Goal: Transaction & Acquisition: Subscribe to service/newsletter

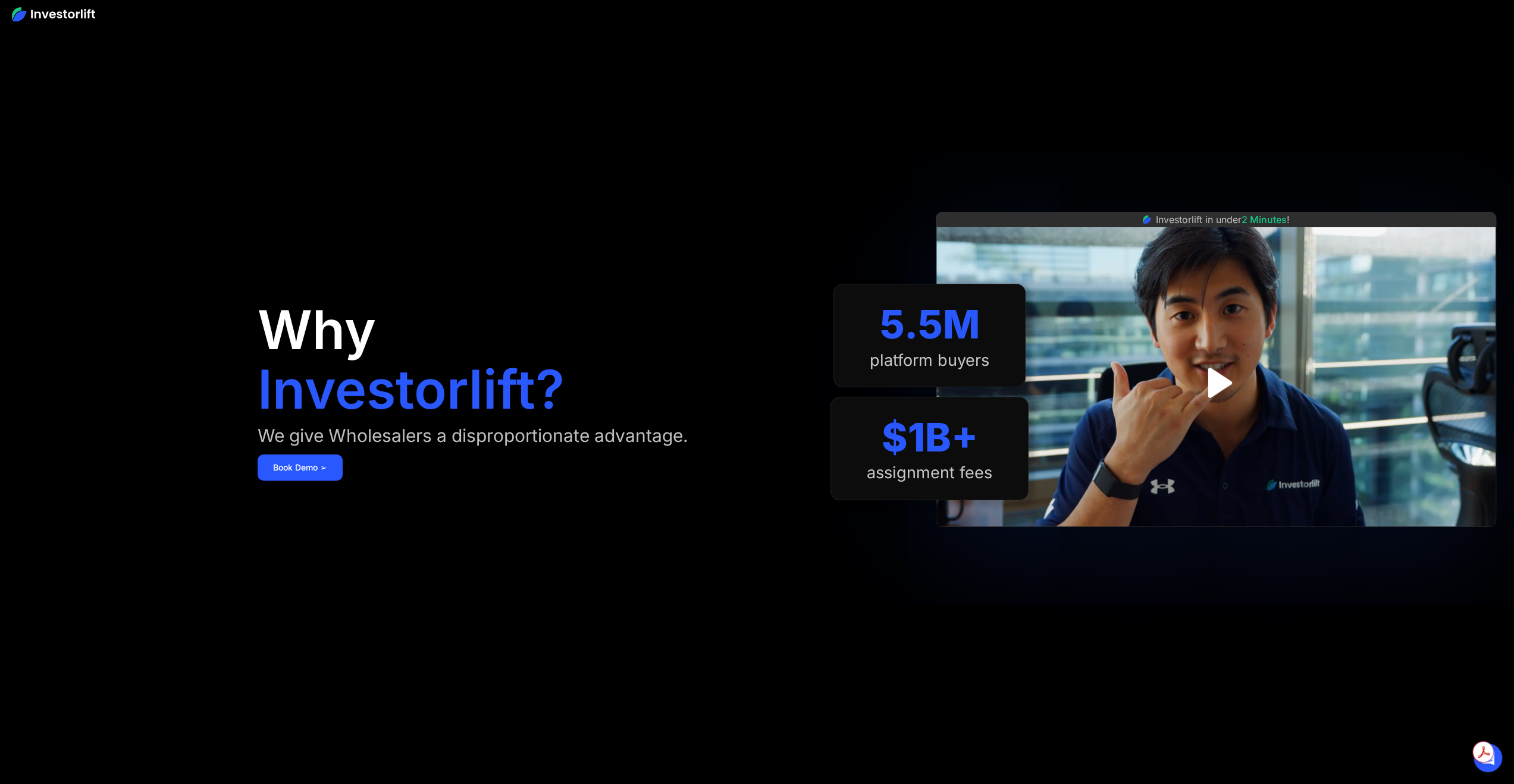
click at [285, 482] on div "Why Investorlift? We give Wholesalers a disproportionate advantage. [DEMOGRAPHI…" at bounding box center [544, 392] width 573 height 713
click at [298, 466] on link "Book Demo ➢" at bounding box center [300, 467] width 85 height 26
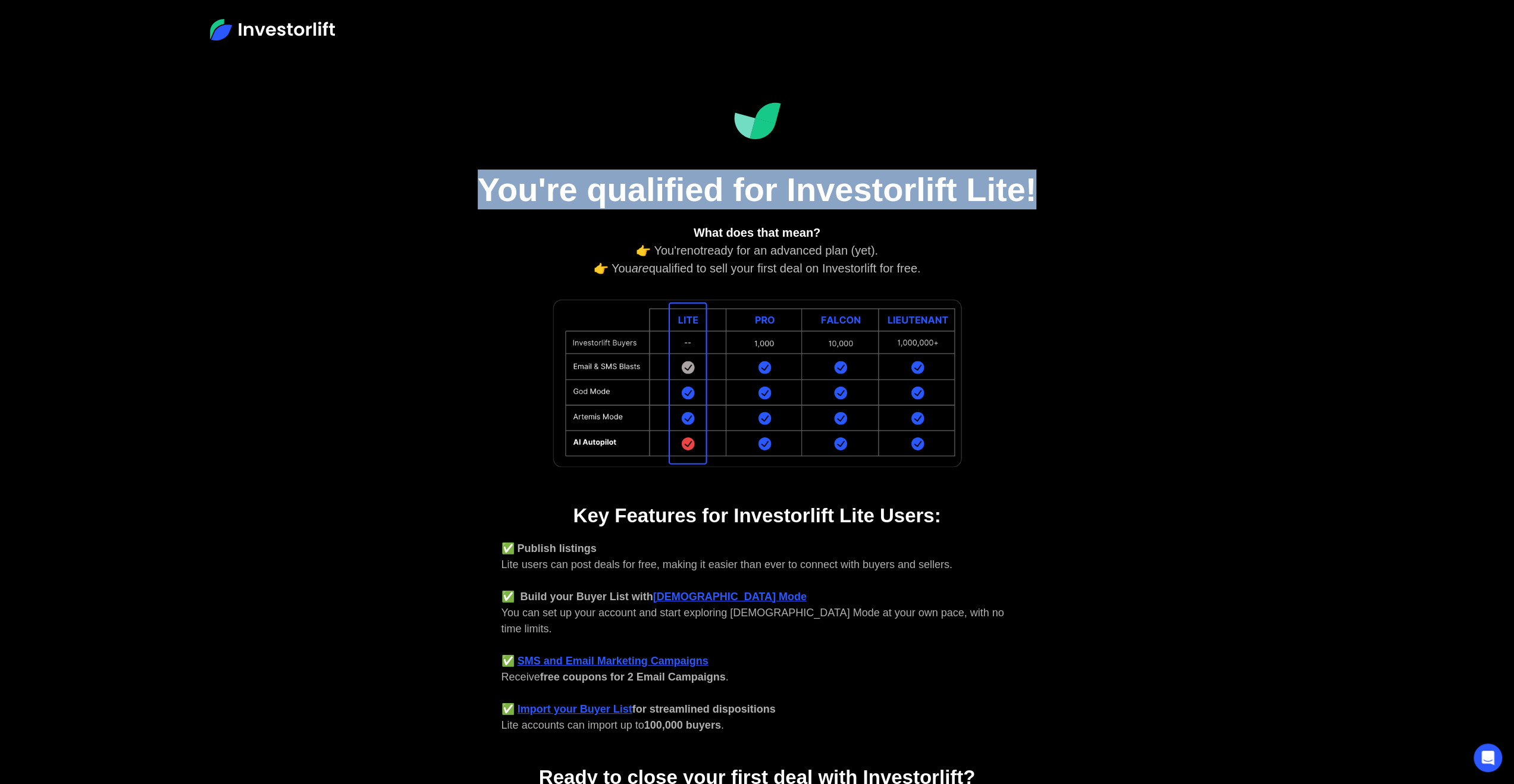
drag, startPoint x: 475, startPoint y: 186, endPoint x: 1041, endPoint y: 182, distance: 566.0
click at [1041, 182] on h1 "You're qualified for Investorlift Lite!" at bounding box center [758, 190] width 595 height 40
click at [769, 184] on h1 "You're qualified for Investorlift Lite!" at bounding box center [758, 190] width 595 height 40
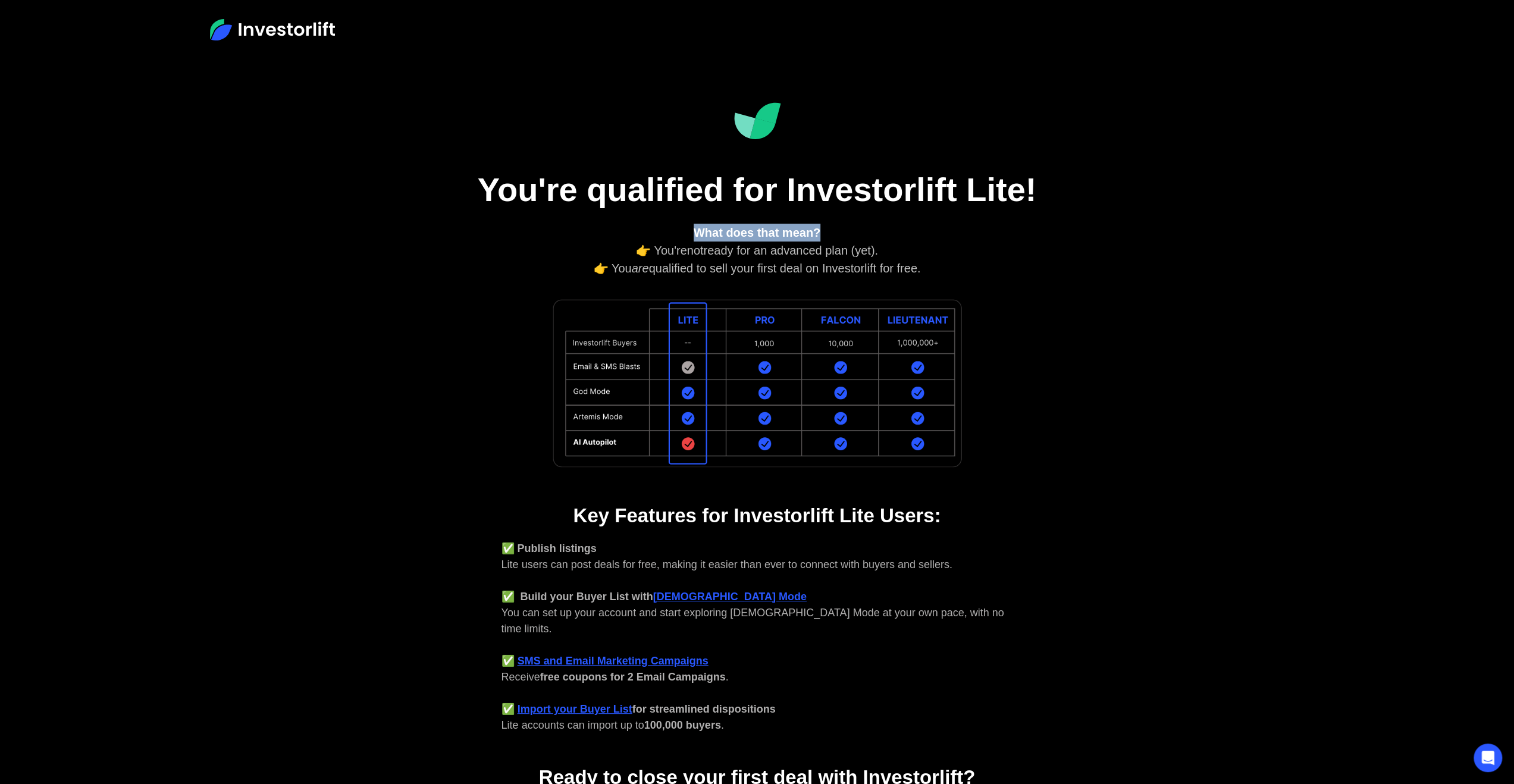
drag, startPoint x: 673, startPoint y: 238, endPoint x: 914, endPoint y: 231, distance: 241.1
click at [916, 231] on div "What does that mean? 👉 You're not ready for an advanced plan (yet). 👉 You are q…" at bounding box center [757, 250] width 512 height 53
drag, startPoint x: 648, startPoint y: 247, endPoint x: 891, endPoint y: 244, distance: 243.0
click at [891, 244] on div "What does that mean? 👉 You're not ready for an advanced plan (yet). 👉 You are q…" at bounding box center [757, 250] width 512 height 53
click at [893, 244] on div "What does that mean? 👉 You're not ready for an advanced plan (yet). 👉 You are q…" at bounding box center [757, 250] width 512 height 53
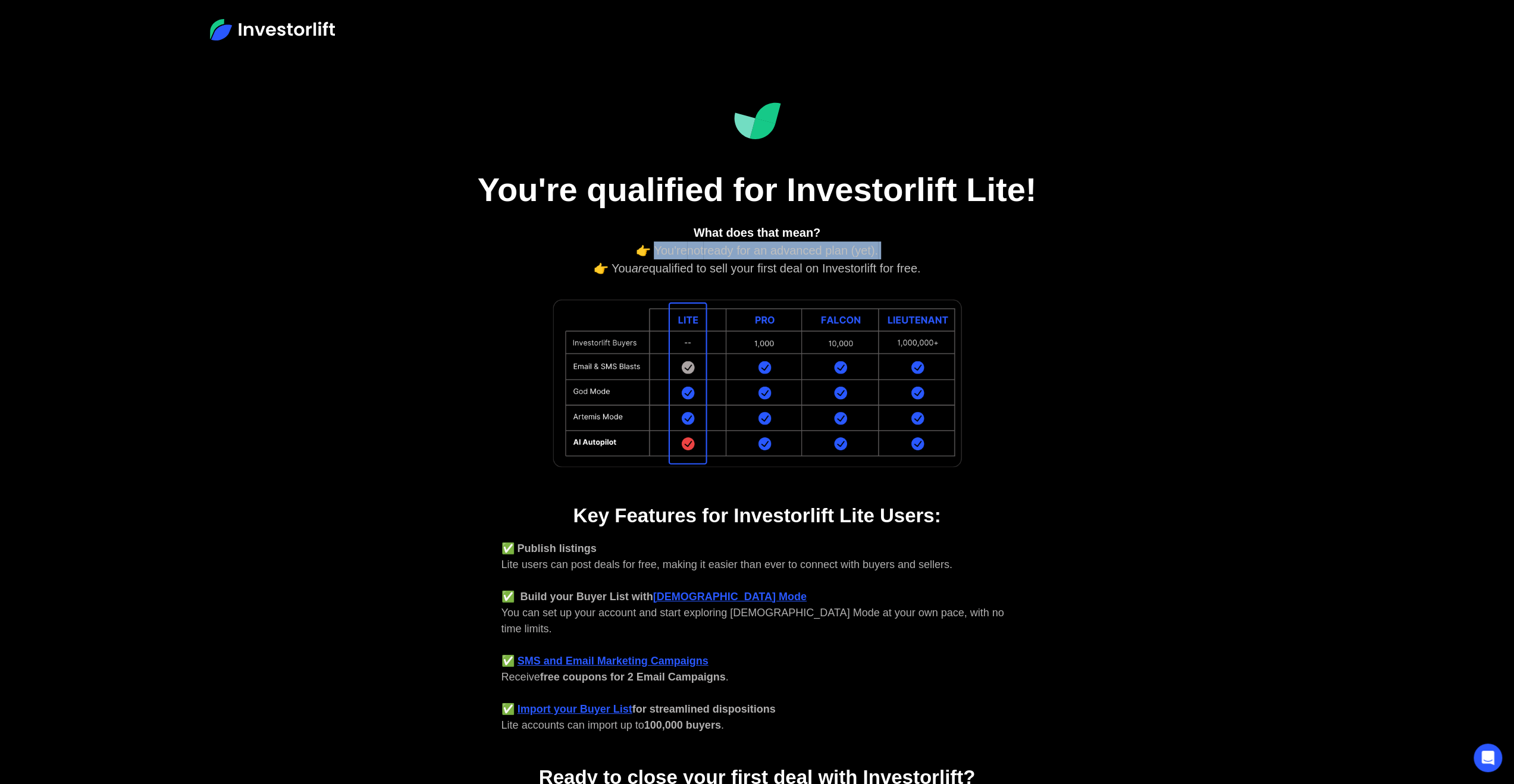
drag, startPoint x: 879, startPoint y: 244, endPoint x: 668, endPoint y: 247, distance: 211.0
click at [668, 247] on div "What does that mean? 👉 You're not ready for an advanced plan (yet). 👉 You are q…" at bounding box center [757, 250] width 512 height 53
drag, startPoint x: 608, startPoint y: 271, endPoint x: 954, endPoint y: 267, distance: 346.0
click at [954, 267] on div "What does that mean? 👉 You're not ready for an advanced plan (yet). 👉 You are q…" at bounding box center [757, 250] width 512 height 53
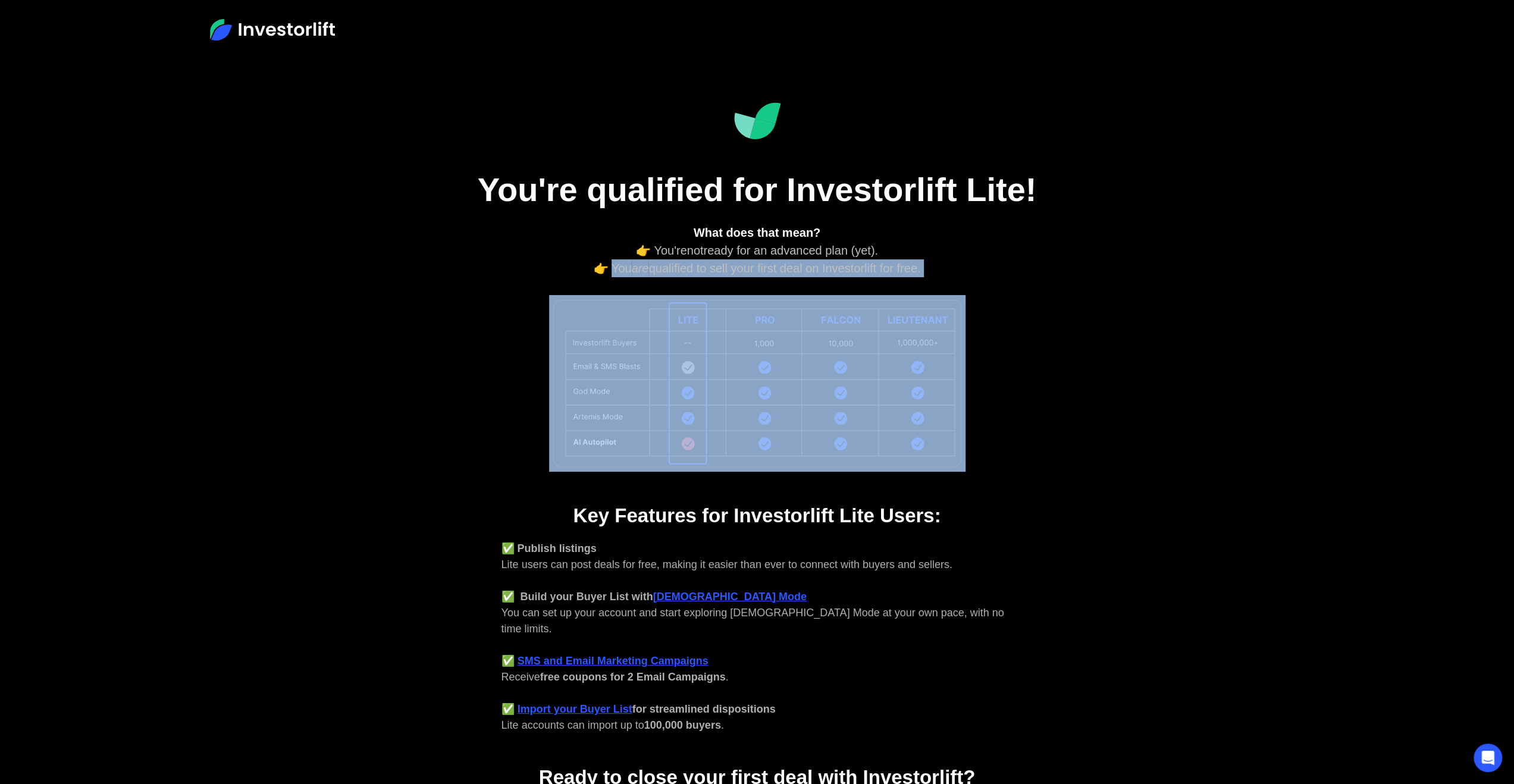
drag, startPoint x: 954, startPoint y: 267, endPoint x: 609, endPoint y: 273, distance: 345.1
click at [609, 273] on div "What does that mean? 👉 You're not ready for an advanced plan (yet). 👉 You are q…" at bounding box center [757, 250] width 512 height 53
click at [720, 267] on div "What does that mean? 👉 You're not ready for an advanced plan (yet). 👉 You are q…" at bounding box center [757, 250] width 512 height 53
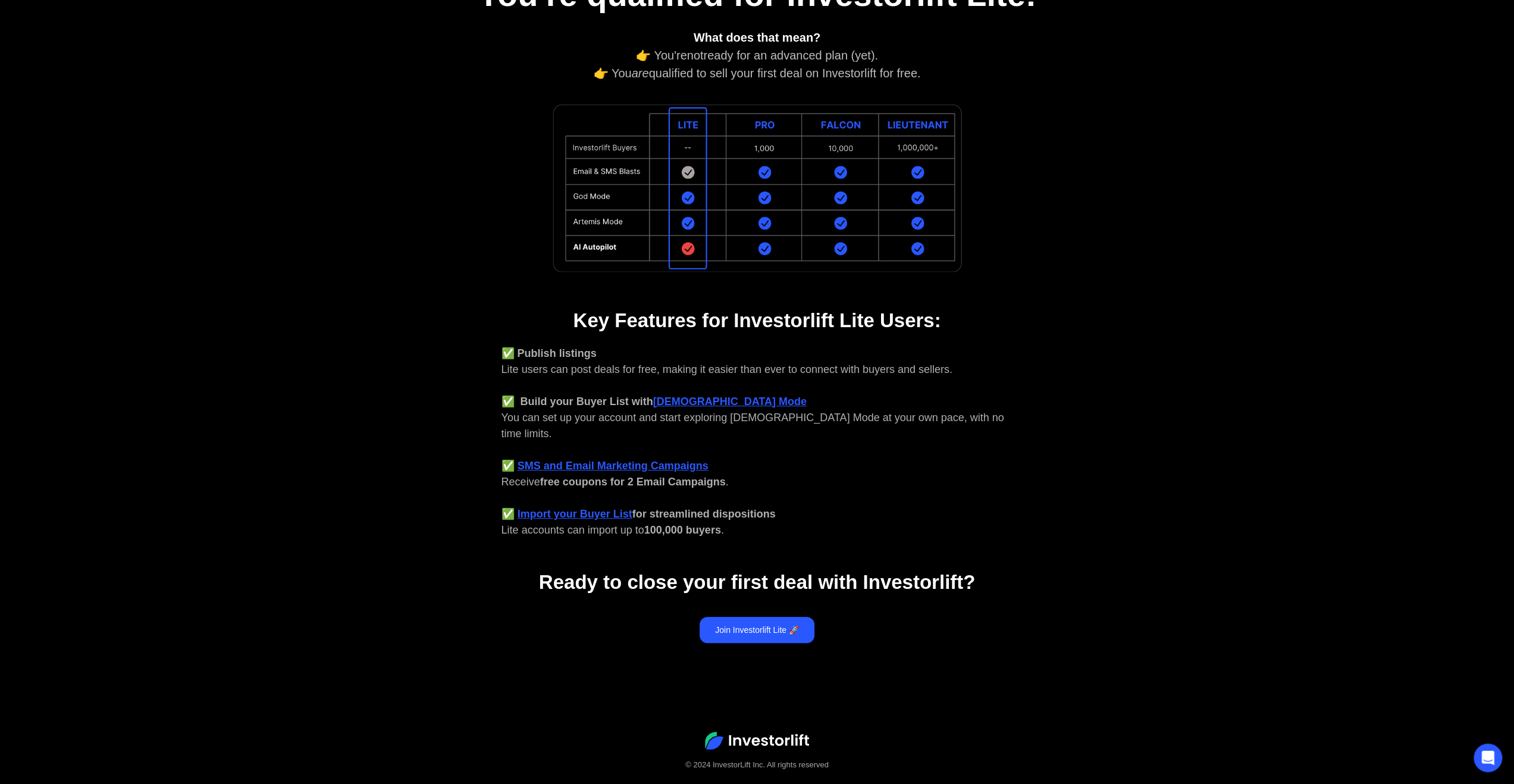
scroll to position [204, 0]
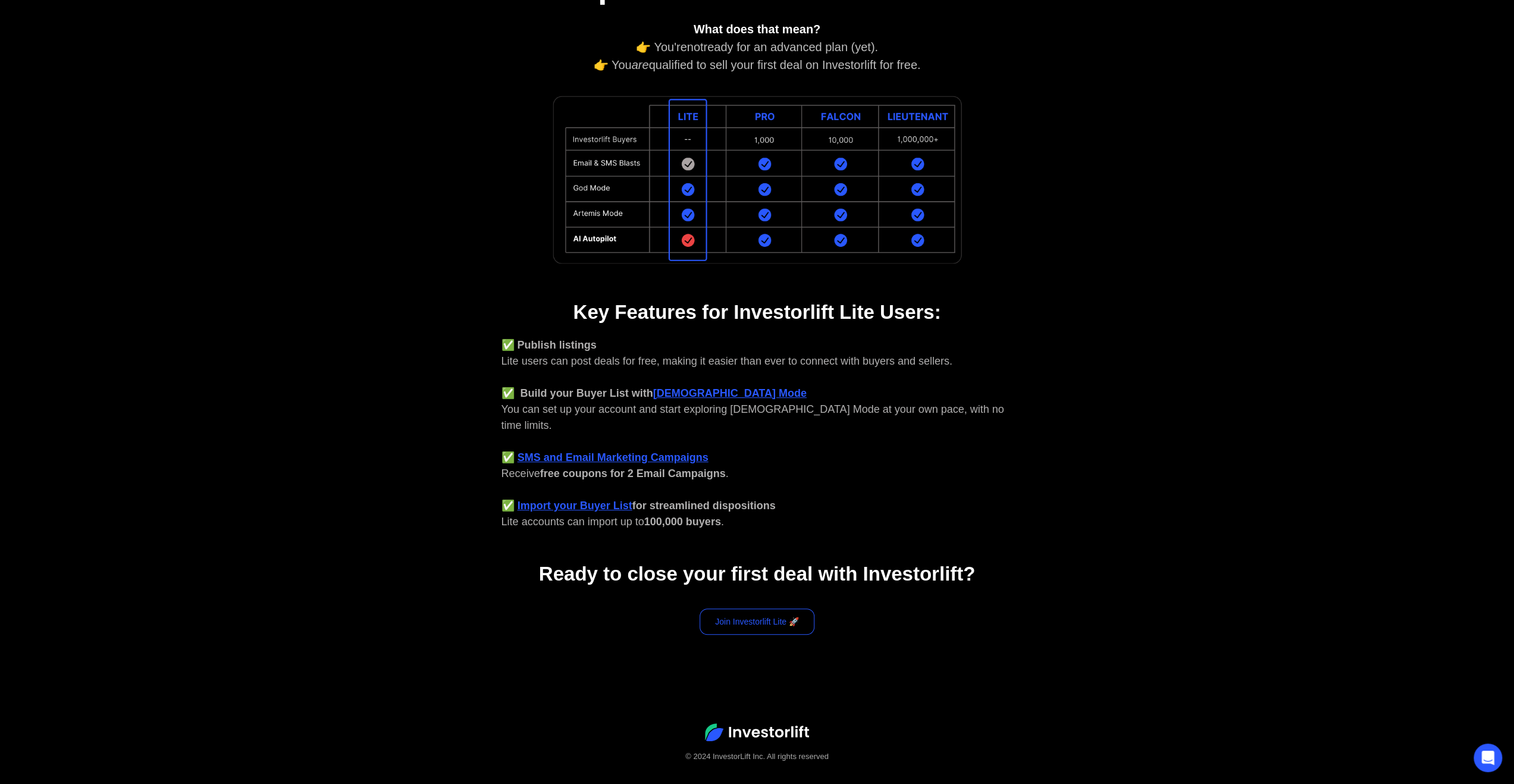
click at [785, 609] on link "Join Investorlift Lite 🚀" at bounding box center [757, 621] width 115 height 26
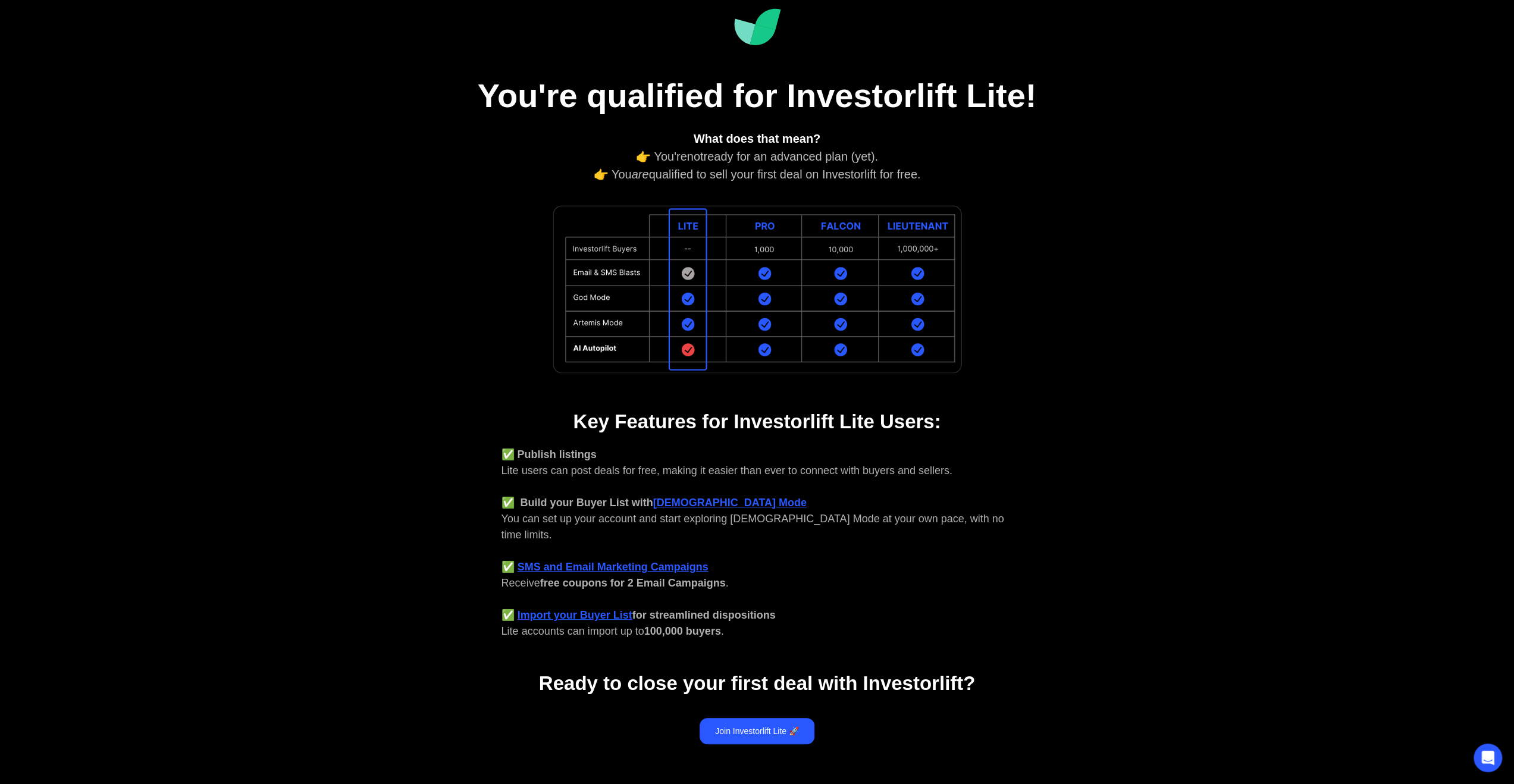
scroll to position [0, 0]
